Goal: Information Seeking & Learning: Learn about a topic

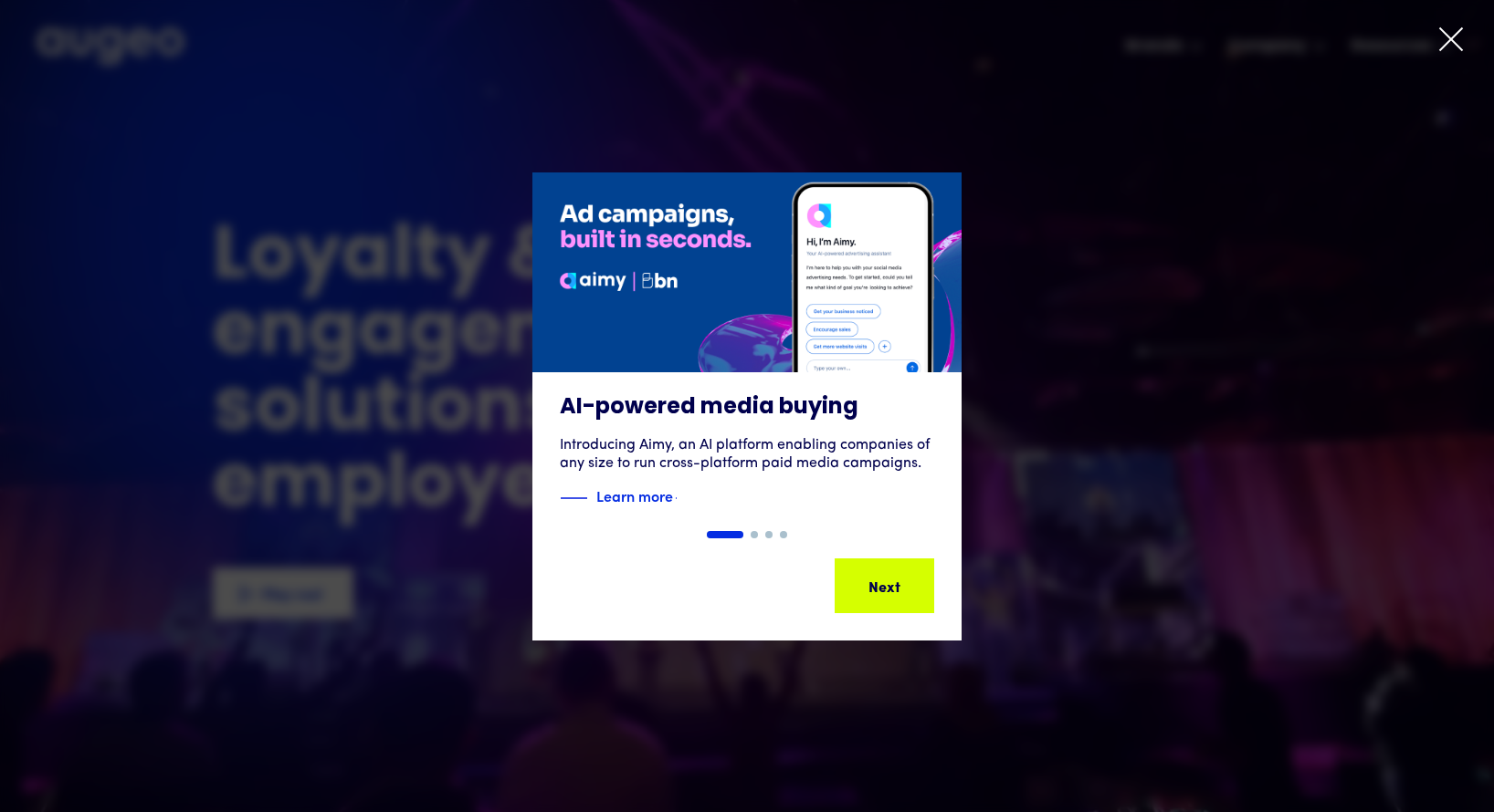
click at [1456, 41] on icon at bounding box center [1451, 39] width 27 height 27
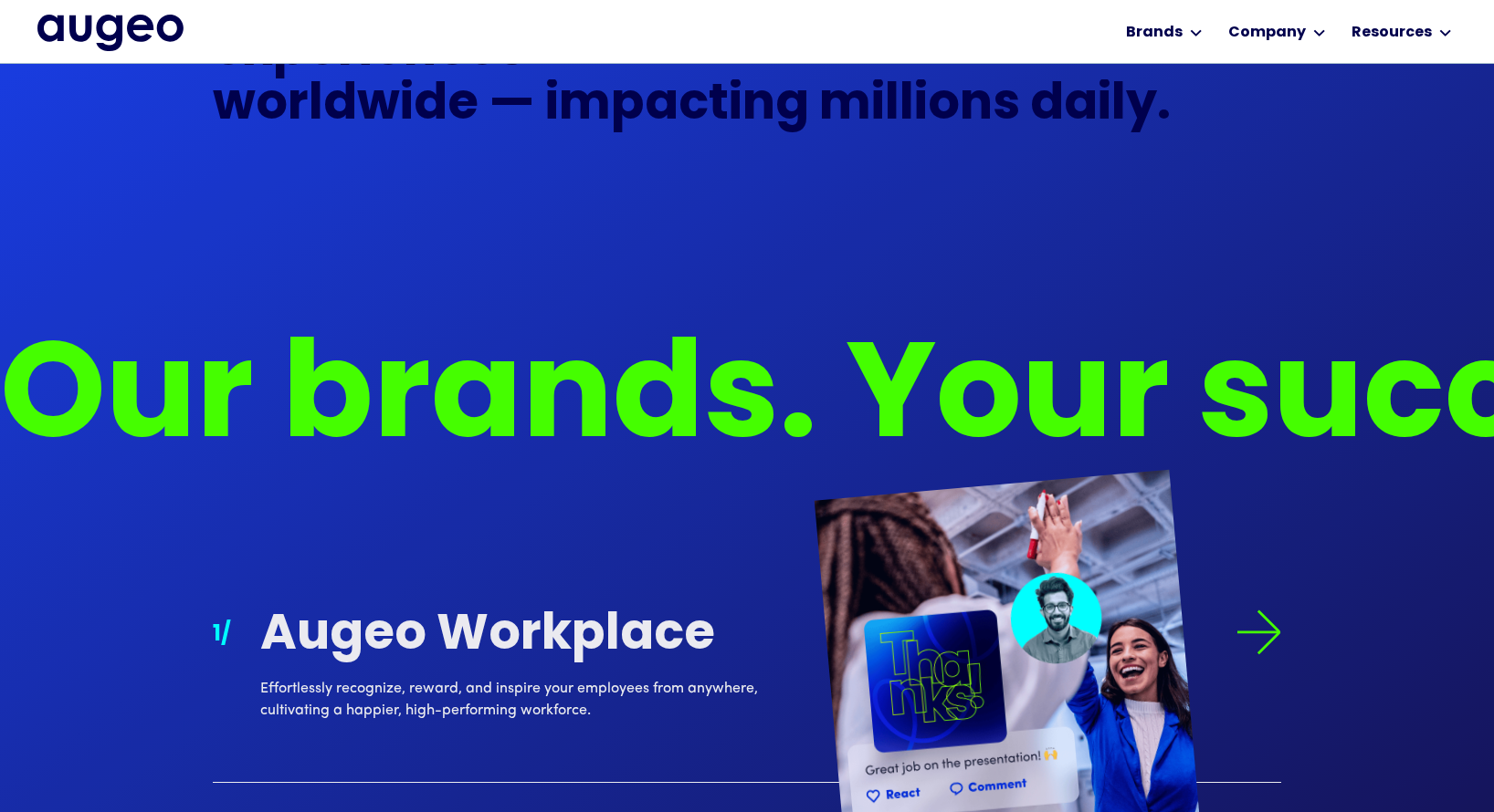
scroll to position [1508, 0]
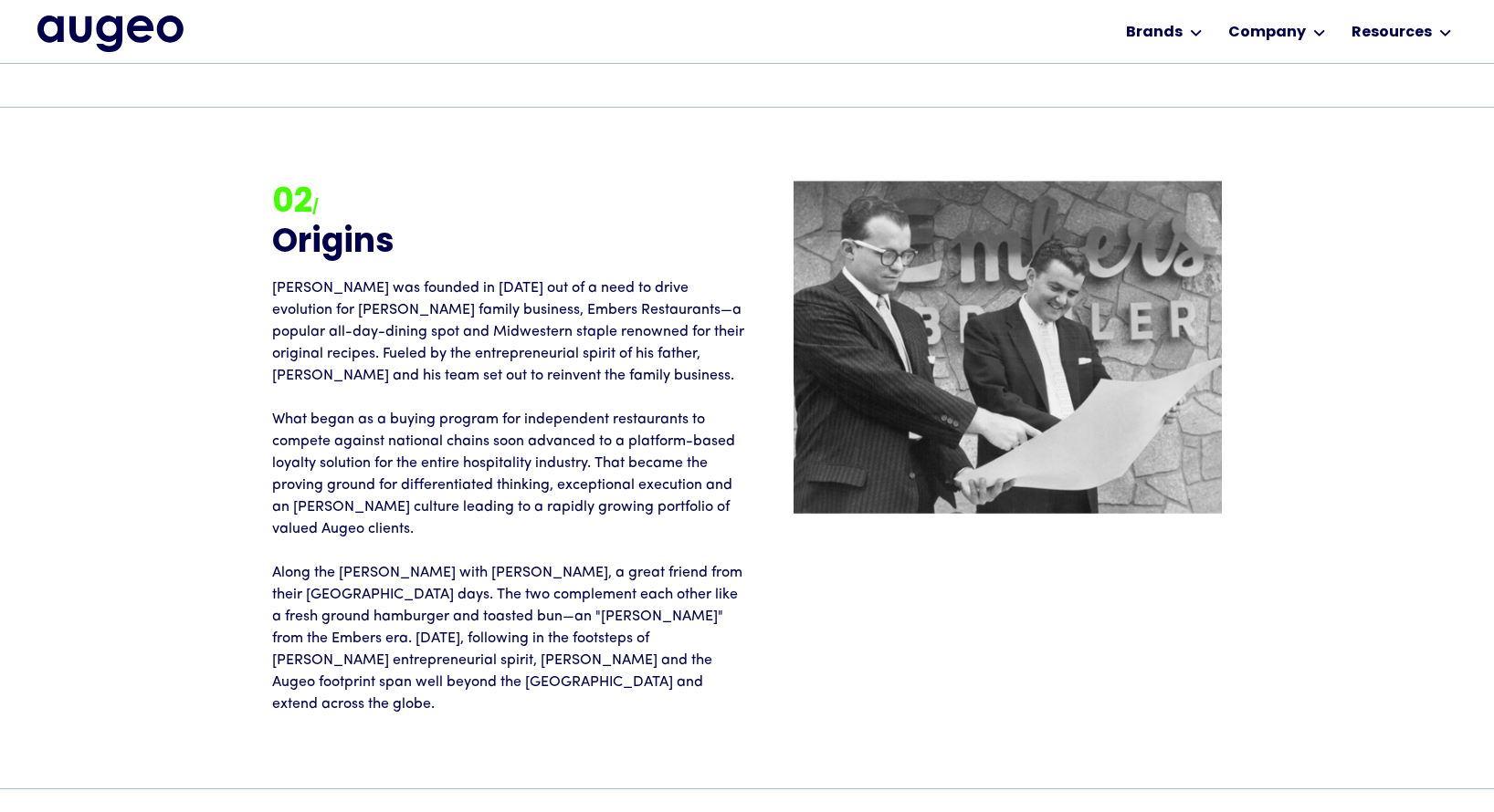
scroll to position [2132, 0]
